Goal: Book appointment/travel/reservation

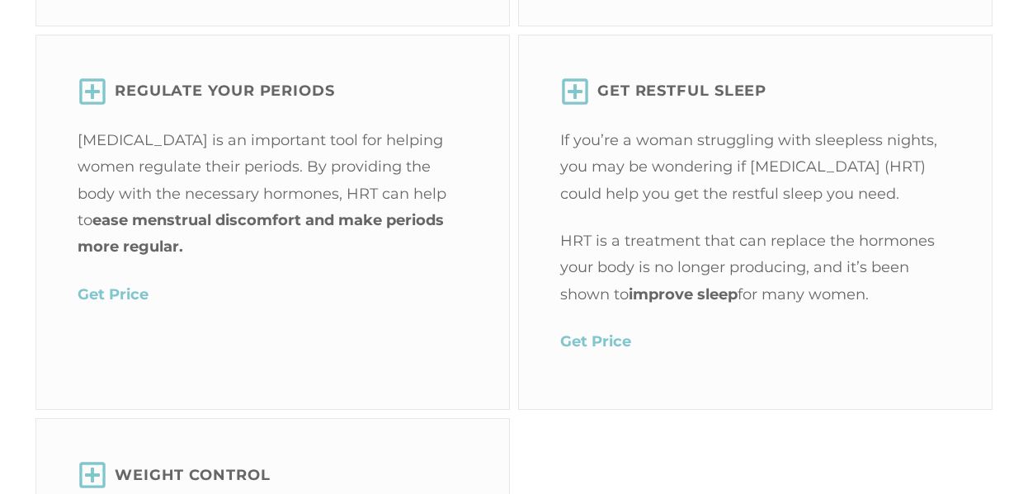
scroll to position [2609, 0]
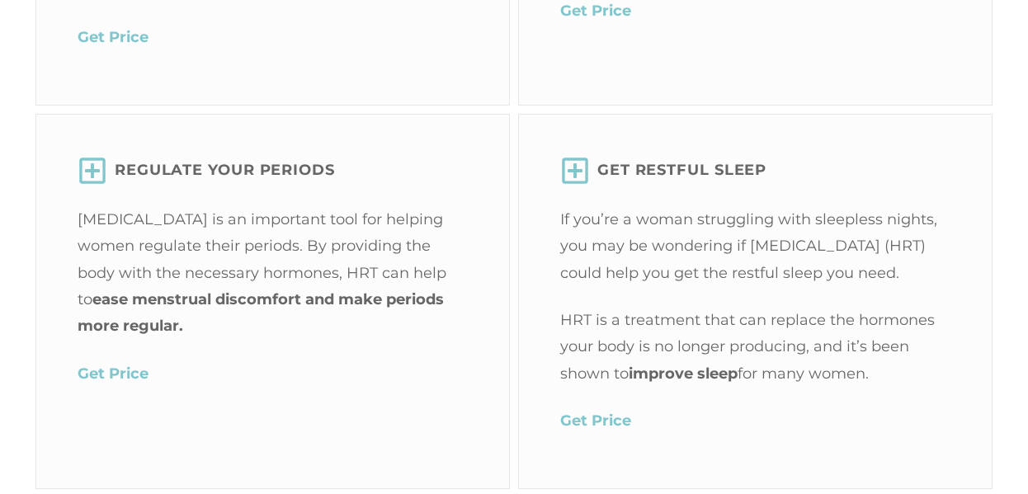
click at [1027, 170] on div "HRT for Women GET Menopause Relief Symptoms of menopause can include hot flashe…" at bounding box center [514, 298] width 1028 height 1484
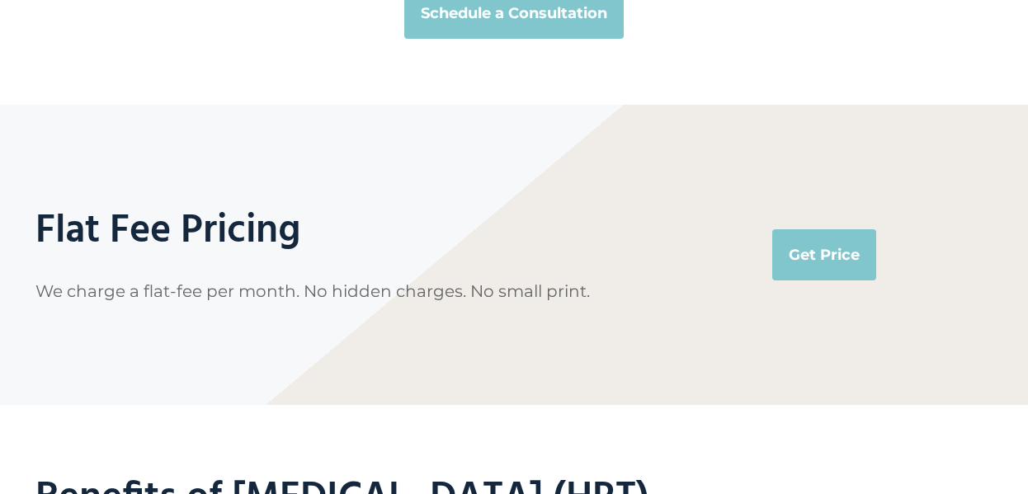
scroll to position [3557, 0]
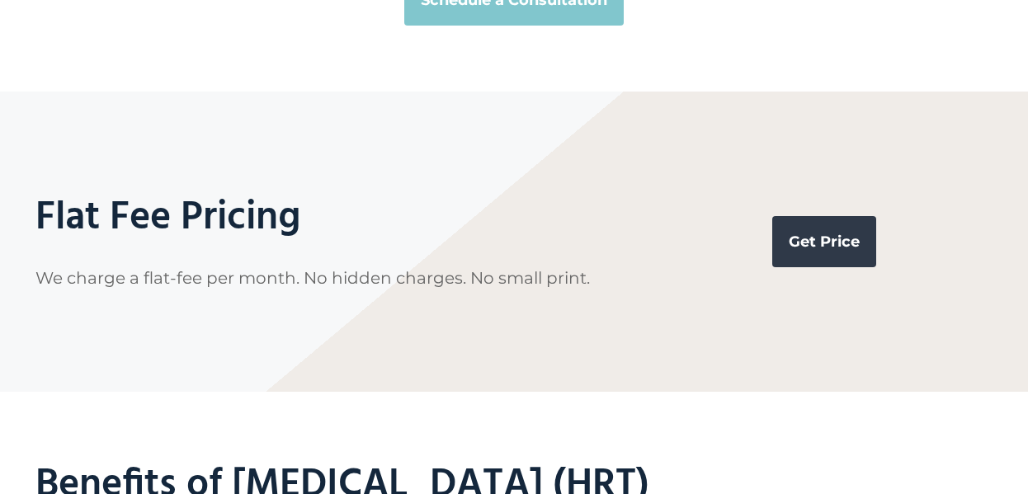
click at [833, 244] on link "Get Price" at bounding box center [824, 241] width 104 height 51
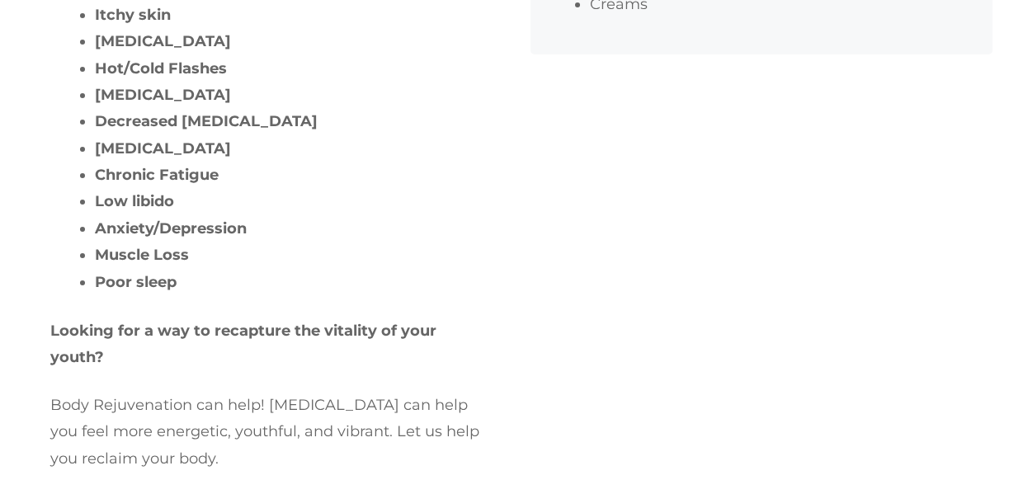
scroll to position [329, 0]
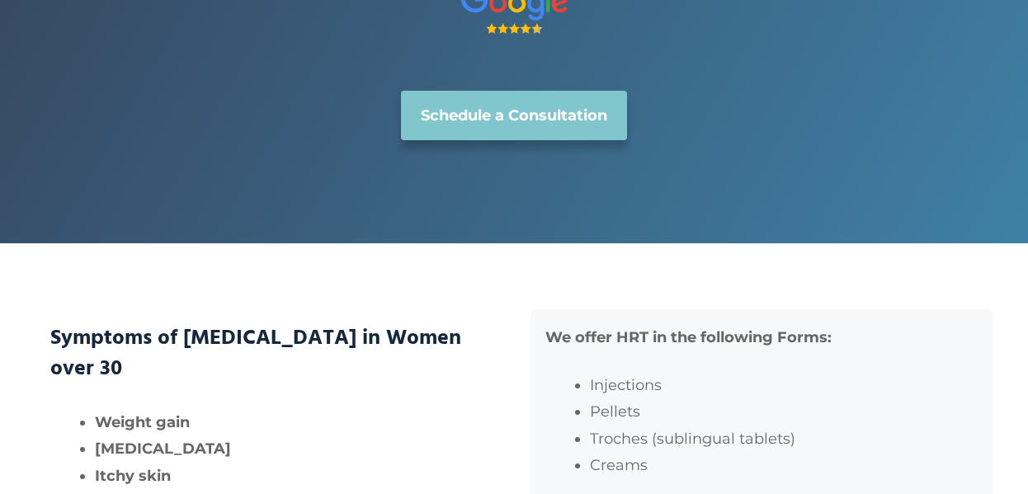
click at [555, 140] on link "Schedule a Consultation" at bounding box center [514, 115] width 226 height 49
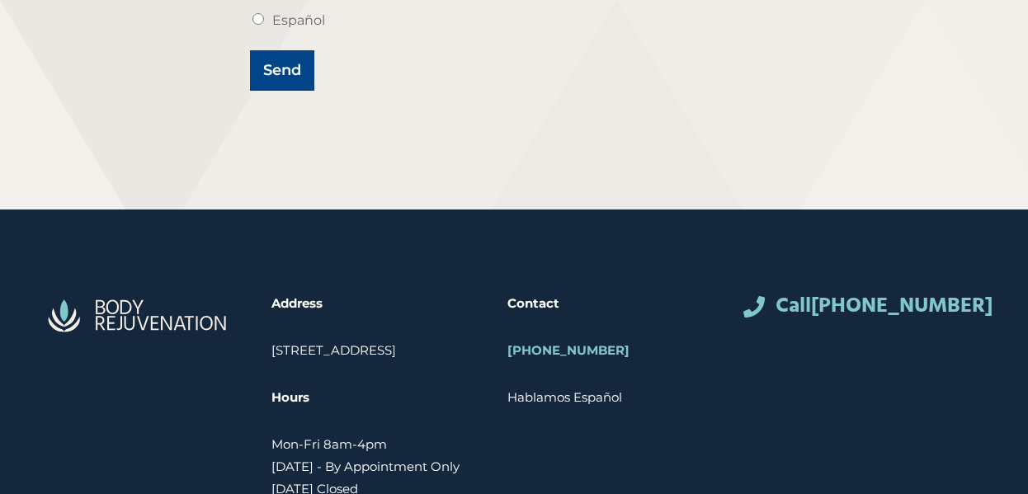
scroll to position [900, 0]
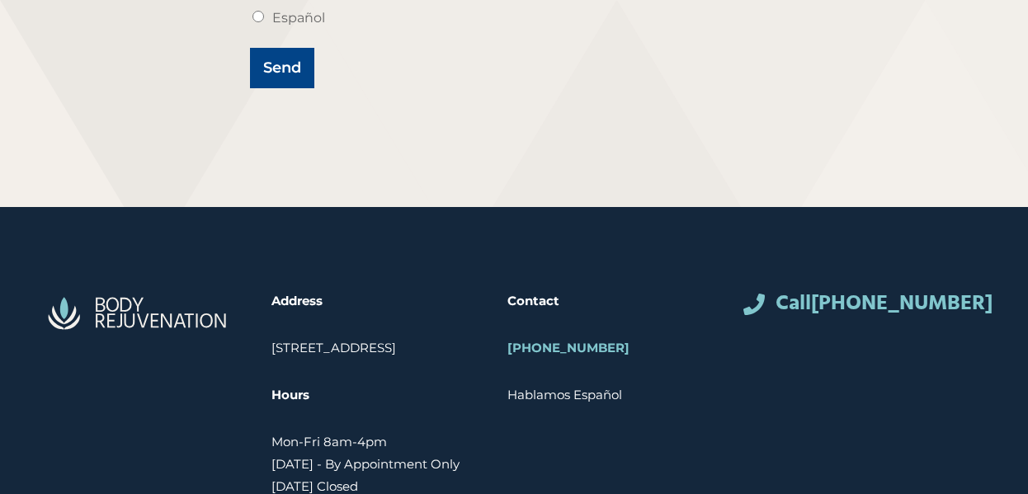
click at [1026, 359] on div "Address 664 W Hallandale Beach Blvd, Hallandale, FL, 33009 Hours Mon-Fri 8am-4p…" at bounding box center [514, 360] width 1028 height 307
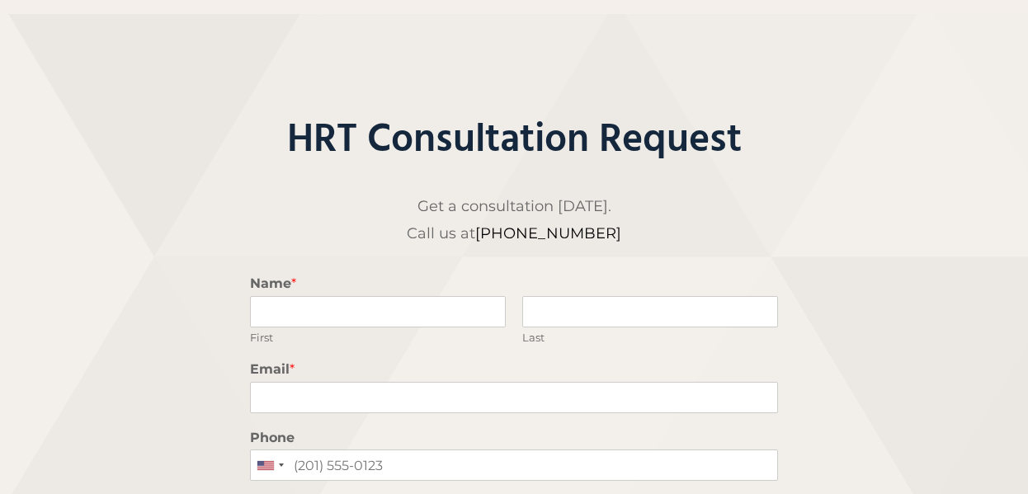
scroll to position [0, 0]
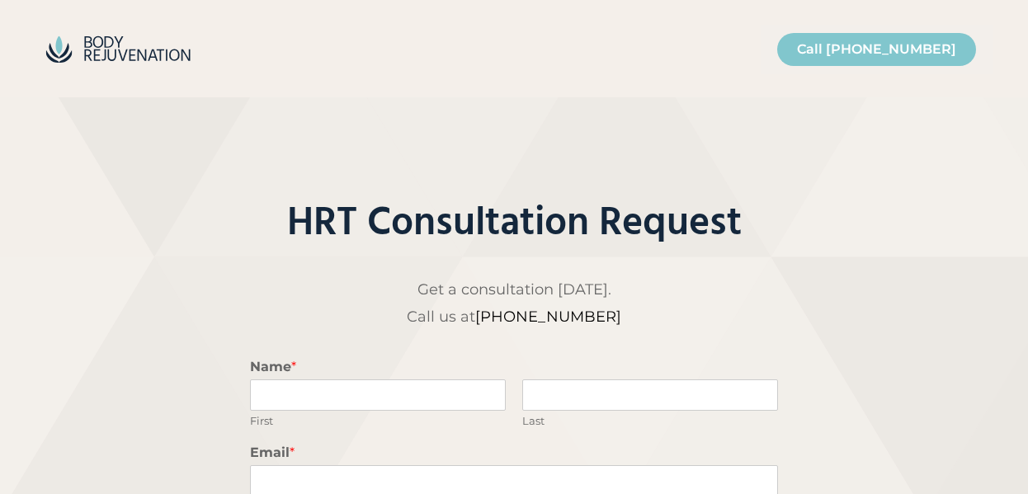
click at [139, 59] on img "Site" at bounding box center [117, 50] width 165 height 40
click at [112, 51] on img "Site" at bounding box center [117, 50] width 165 height 40
